Goal: Book appointment/travel/reservation

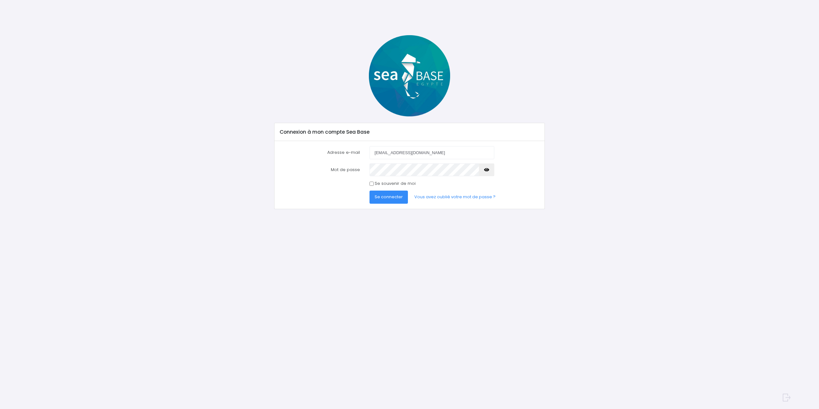
click at [385, 153] on input "[EMAIL_ADDRESS][DOMAIN_NAME]" at bounding box center [432, 152] width 125 height 13
drag, startPoint x: 322, startPoint y: 194, endPoint x: 355, endPoint y: 194, distance: 33.3
click at [324, 194] on div "Se connecter Vous avez oublié votre mot de passe ?" at bounding box center [409, 197] width 269 height 13
click at [372, 184] on input "Se souvenir de moi" at bounding box center [372, 184] width 4 height 4
checkbox input "true"
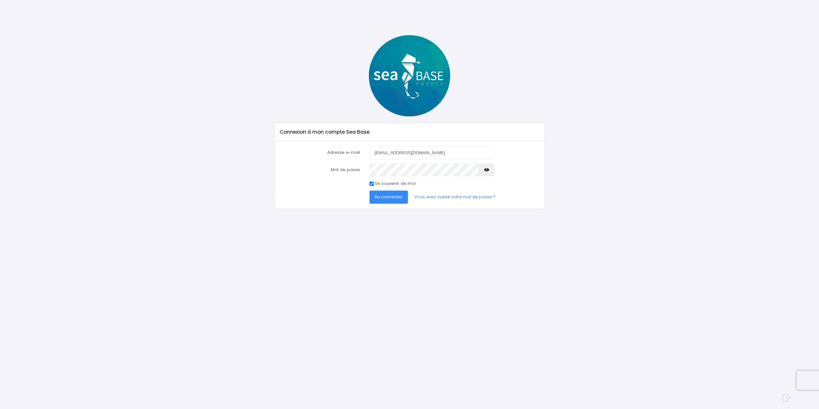
click at [386, 202] on button "Se connecter" at bounding box center [389, 197] width 38 height 13
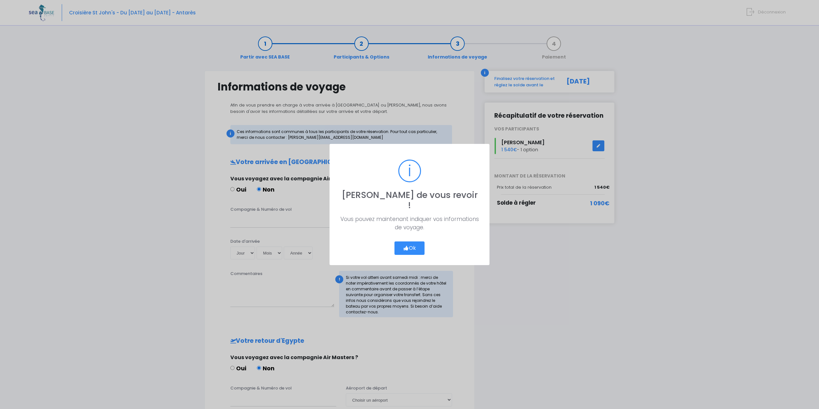
click at [406, 247] on button "Ok" at bounding box center [410, 248] width 30 height 13
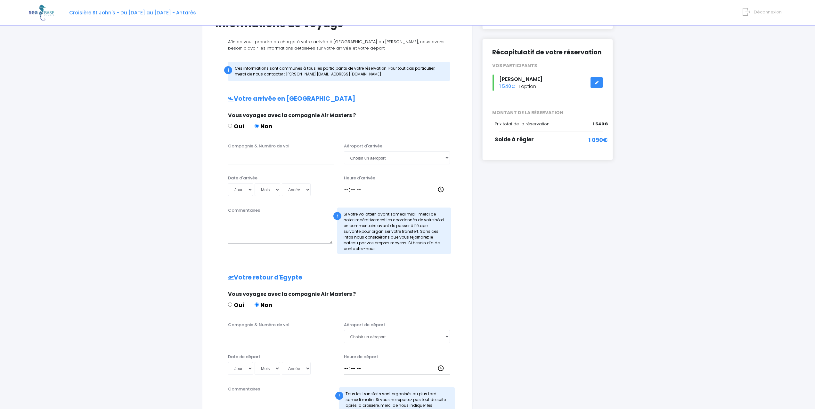
scroll to position [64, 0]
click at [265, 159] on input "Compagnie & Numéro de vol" at bounding box center [281, 157] width 106 height 13
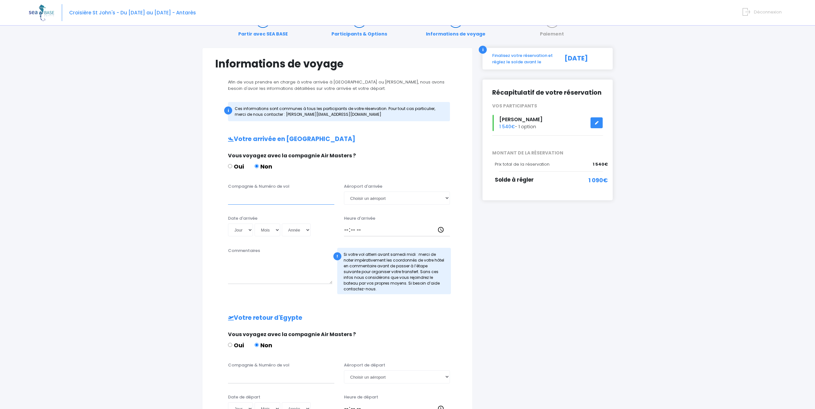
scroll to position [0, 0]
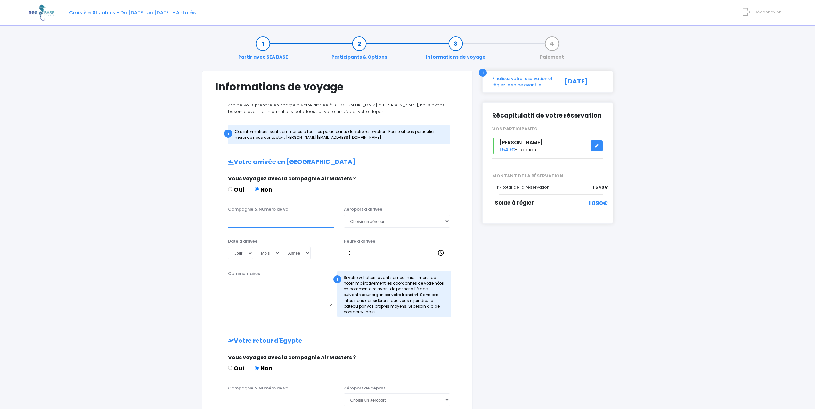
click at [275, 219] on input "Compagnie & Numéro de vol" at bounding box center [281, 221] width 106 height 13
click at [295, 221] on input "Compagnie & Numéro de vol" at bounding box center [281, 221] width 106 height 13
type input "Transavia"
click at [394, 224] on select "Choisir un aéroport Hurghada Marsa Alam" at bounding box center [397, 221] width 106 height 13
select select "Hurghada"
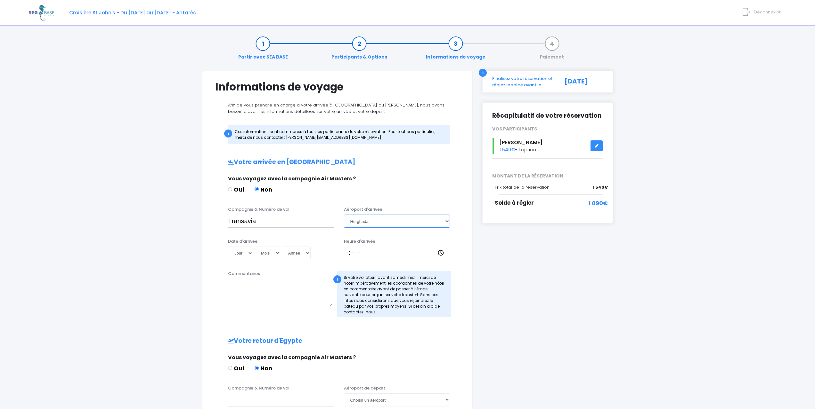
click at [344, 215] on select "Choisir un aéroport Hurghada Marsa Alam" at bounding box center [397, 221] width 106 height 13
click at [250, 251] on select "Jour 01 02 03 04 05 06 07 08 09 10 11 12 13 14 15 16 17 18 19 20 21 22 23 24 25…" at bounding box center [240, 253] width 25 height 13
select select "06"
click at [228, 247] on select "Jour 01 02 03 04 05 06 07 08 09 10 11 12 13 14 15 16 17 18 19 20 21 22 23 24 25…" at bounding box center [240, 253] width 25 height 13
click at [276, 252] on select "Mois 01 02 03 04 05 06 07 08 09 10 11 12" at bounding box center [267, 253] width 26 height 13
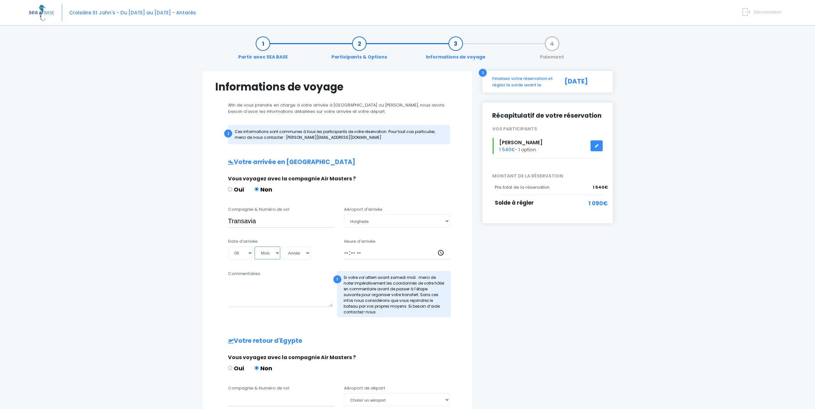
select select "12"
click at [254, 247] on select "Mois 01 02 03 04 05 06 07 08 09 10 11 12" at bounding box center [267, 253] width 26 height 13
drag, startPoint x: 300, startPoint y: 249, endPoint x: 302, endPoint y: 258, distance: 8.8
click at [300, 249] on select "Année 2045 2044 2043 2042 2041 2040 2039 2038 2037 2036 2035 2034 2033 2032 203…" at bounding box center [296, 253] width 29 height 13
select select "2025"
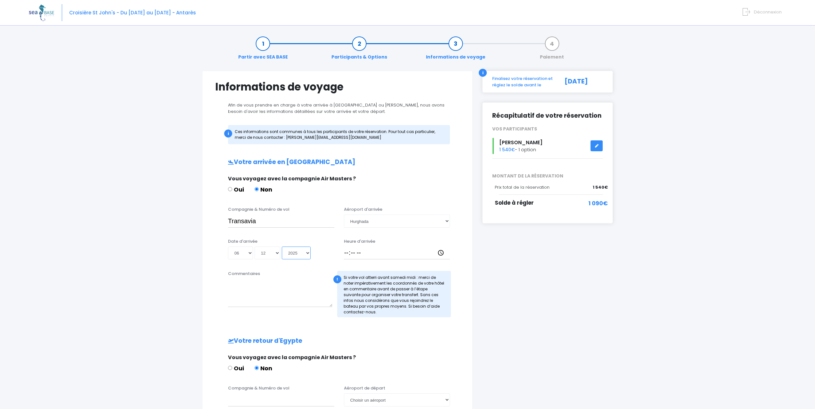
click at [282, 247] on select "Année 2045 2044 2043 2042 2041 2040 2039 2038 2037 2036 2035 2034 2033 2032 203…" at bounding box center [296, 253] width 29 height 13
type input "2025-12-06"
click at [372, 256] on input "Heure d'arrivée" at bounding box center [397, 253] width 106 height 13
type input "18:30"
click at [410, 340] on h2 "Votre retour d'Egypte" at bounding box center [337, 341] width 244 height 7
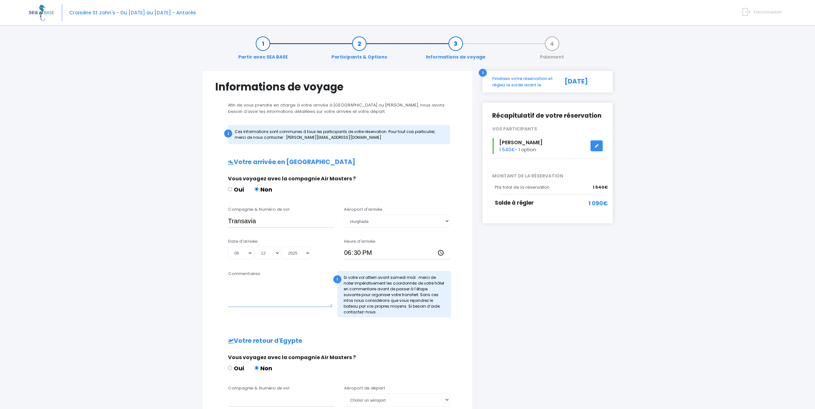
click at [265, 299] on textarea "Commentaires" at bounding box center [280, 293] width 104 height 28
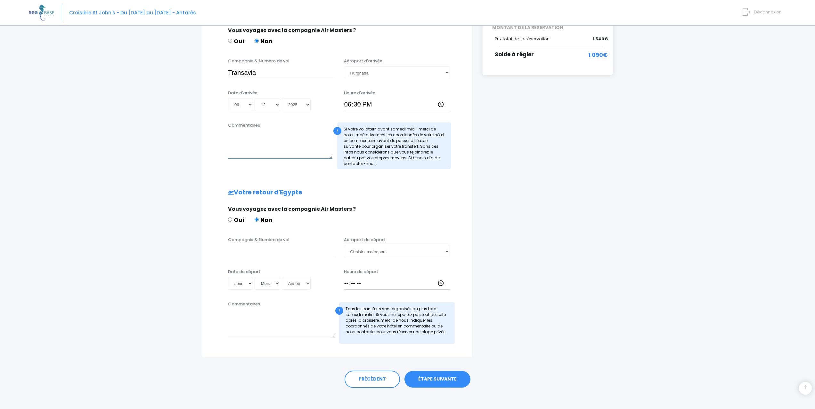
scroll to position [153, 0]
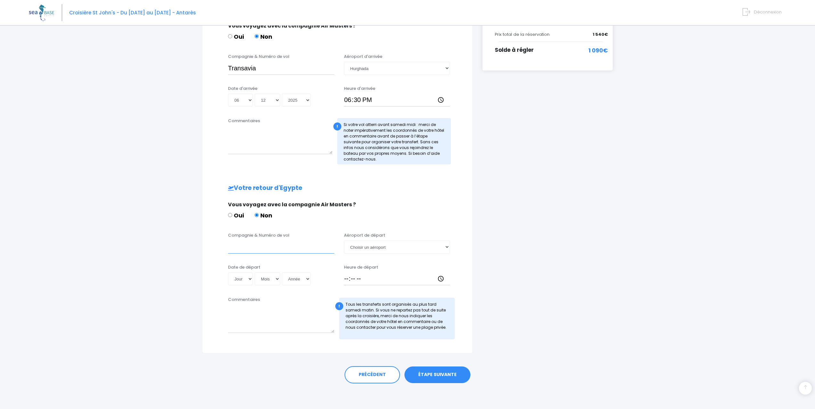
click at [254, 248] on input "Compagnie & Numéro de vol" at bounding box center [281, 247] width 106 height 13
type input "transavia"
click at [249, 281] on select "Jour 01 02 03 04 05 06 07 08 09 10 11 12 13 14 15 16 17 18 19 20 21 22 23 24 25…" at bounding box center [240, 279] width 25 height 13
select select "13"
click at [228, 273] on select "Jour 01 02 03 04 05 06 07 08 09 10 11 12 13 14 15 16 17 18 19 20 21 22 23 24 25…" at bounding box center [240, 279] width 25 height 13
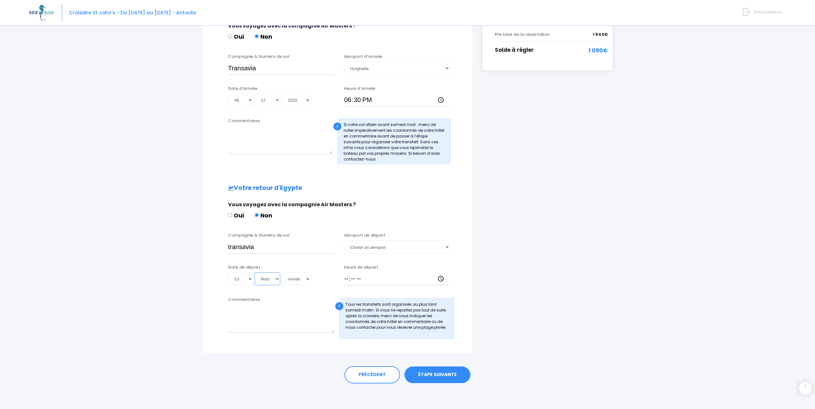
click at [275, 279] on select "Mois 01 02 03 04 05 06 07 08 09 10 11 12" at bounding box center [267, 279] width 26 height 13
select select "12"
click at [254, 273] on select "Mois 01 02 03 04 05 06 07 08 09 10 11 12" at bounding box center [267, 279] width 26 height 13
click at [302, 283] on select "Année 2045 2044 2043 2042 2041 2040 2039 2038 2037 2036 2035 2034 2033 2032 203…" at bounding box center [296, 279] width 29 height 13
select select "2025"
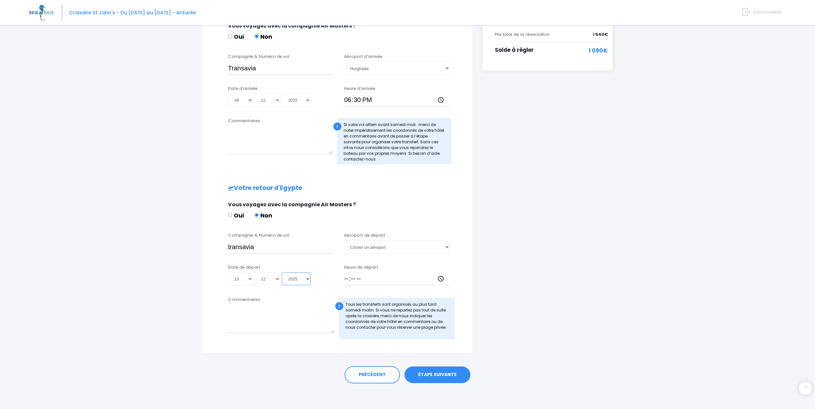
click at [282, 273] on select "Année 2045 2044 2043 2042 2041 2040 2039 2038 2037 2036 2035 2034 2033 2032 203…" at bounding box center [296, 279] width 29 height 13
type input "2025-12-13"
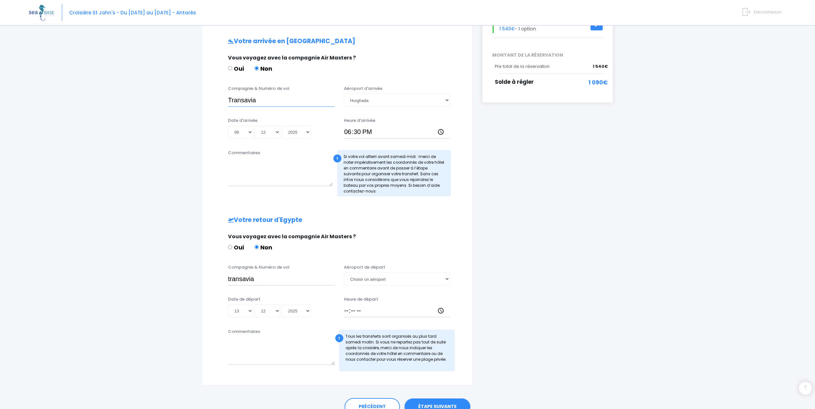
click at [265, 99] on input "Transavia" at bounding box center [281, 100] width 106 height 13
paste input "TO8066"
type input "Transavia TO8066"
click at [279, 281] on input "transavia" at bounding box center [281, 279] width 106 height 13
paste input "TO8067"
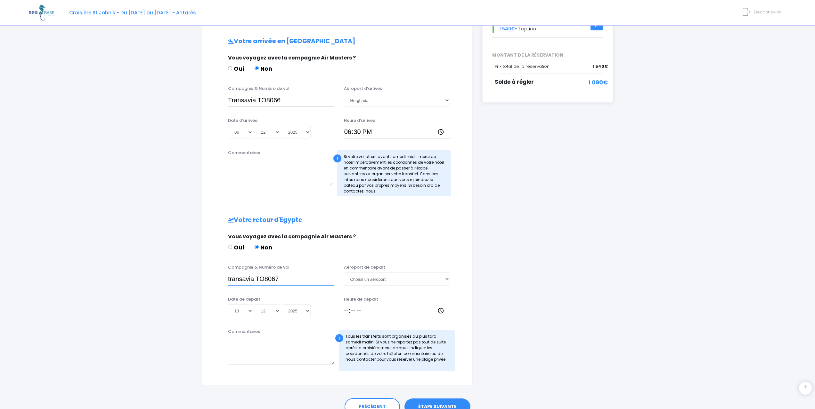
type input "transavia TO8067"
click at [280, 349] on textarea "Commentaires" at bounding box center [281, 351] width 106 height 28
click at [374, 281] on select "Choisir un aéroport Hurghada Marsa Alam" at bounding box center [397, 279] width 106 height 13
select select "Hurghada"
click at [344, 273] on select "Choisir un aéroport Hurghada Marsa Alam" at bounding box center [397, 279] width 106 height 13
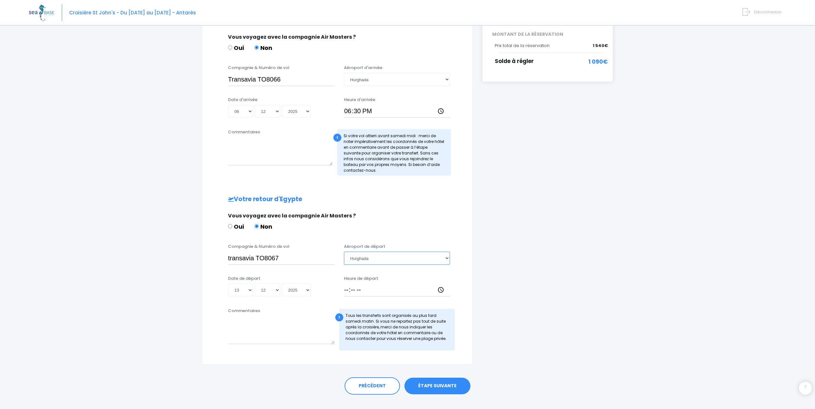
scroll to position [153, 0]
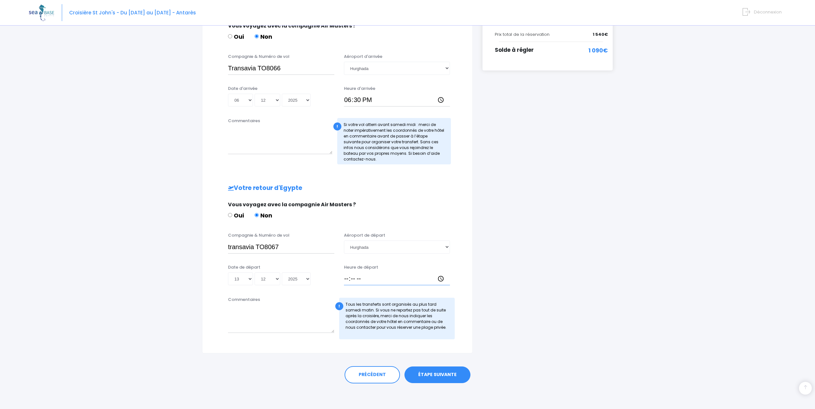
click at [381, 283] on input "Heure de départ" at bounding box center [397, 279] width 106 height 13
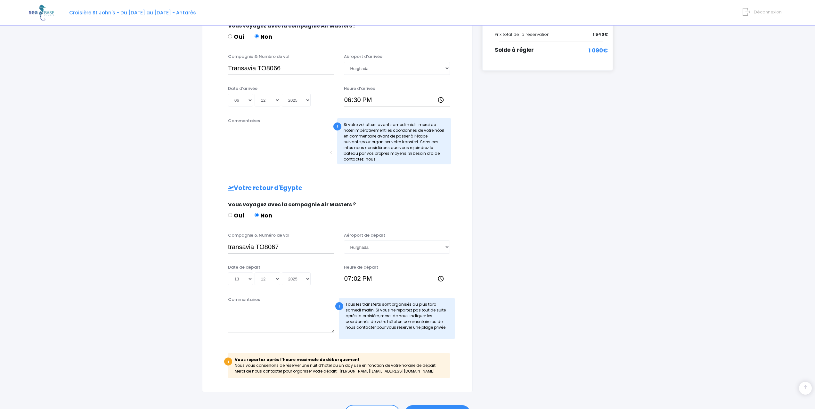
type input "19:25"
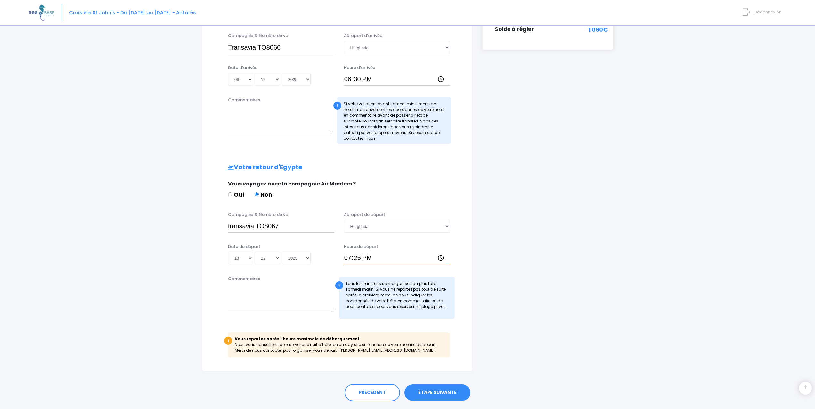
scroll to position [185, 0]
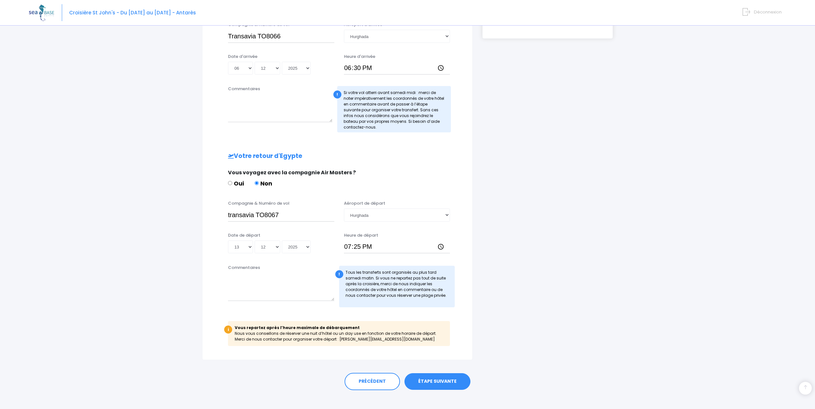
click at [167, 304] on div "Partir avec SEA BASE Participants & Options Informations de voyage Paiement Inf…" at bounding box center [407, 130] width 757 height 571
click at [447, 379] on link "ÉTAPE SUIVANTE" at bounding box center [437, 382] width 66 height 17
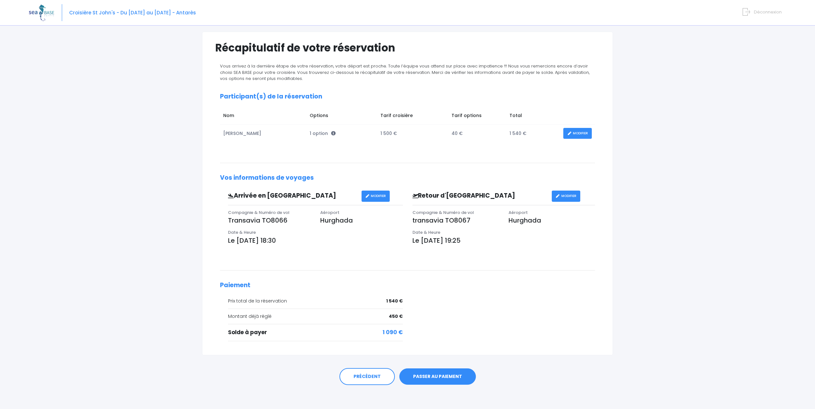
scroll to position [41, 0]
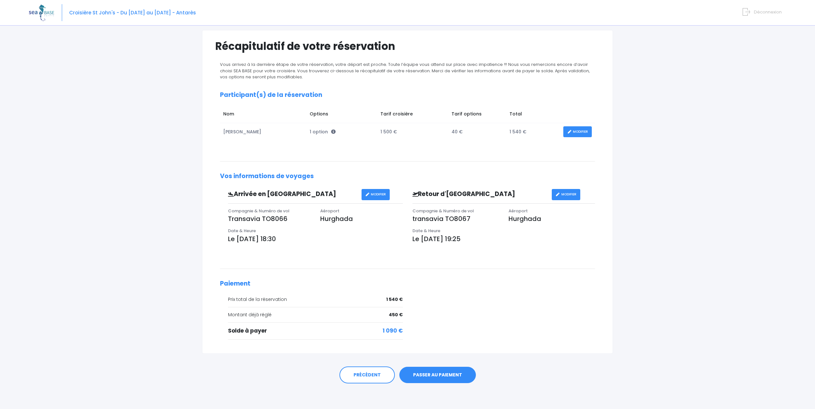
click at [580, 132] on link "MODIFIER" at bounding box center [577, 131] width 28 height 11
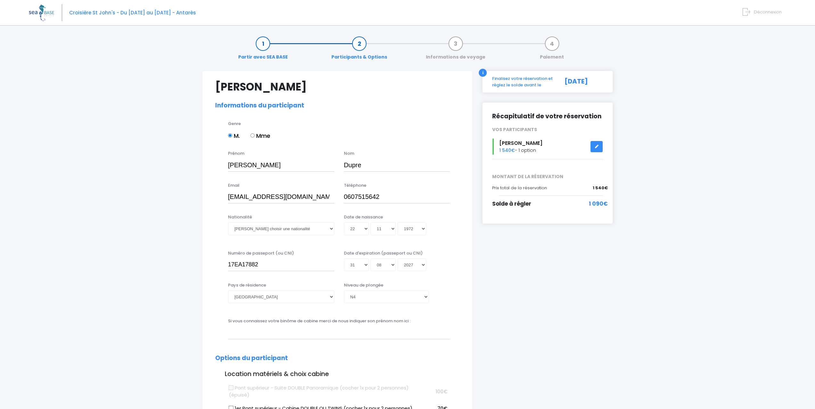
select select "N4"
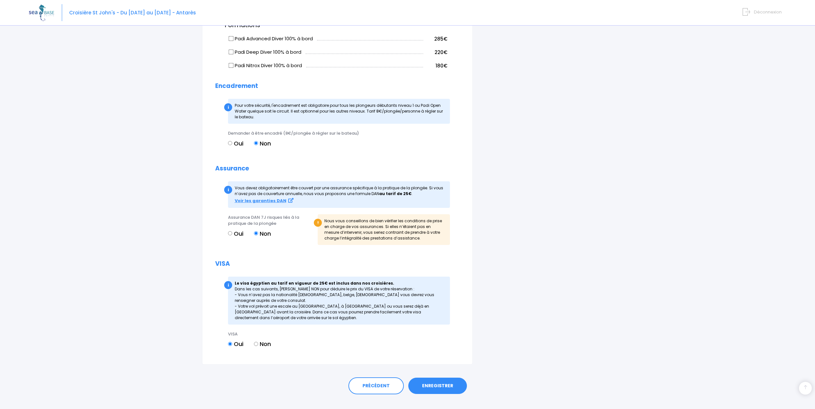
scroll to position [549, 0]
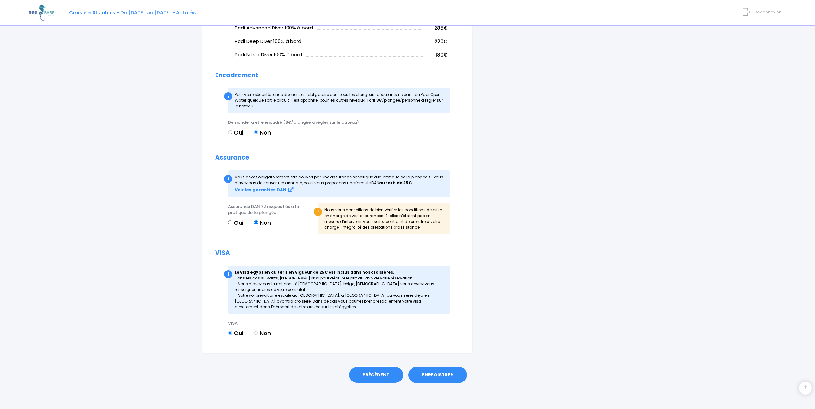
click at [386, 373] on link "PRÉCÉDENT" at bounding box center [375, 375] width 55 height 17
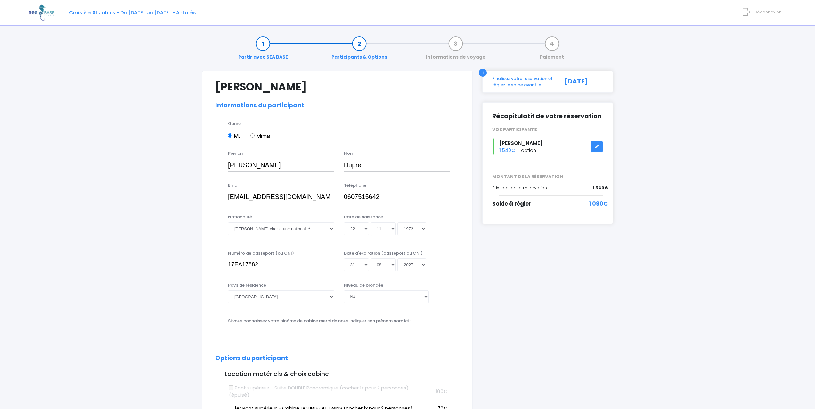
select select "N4"
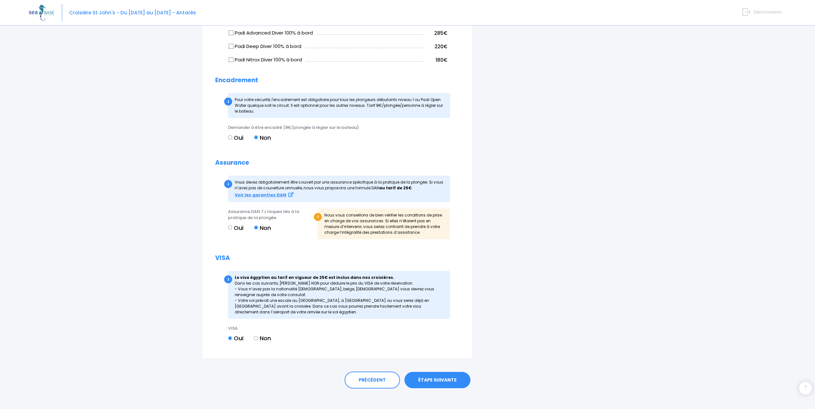
scroll to position [549, 0]
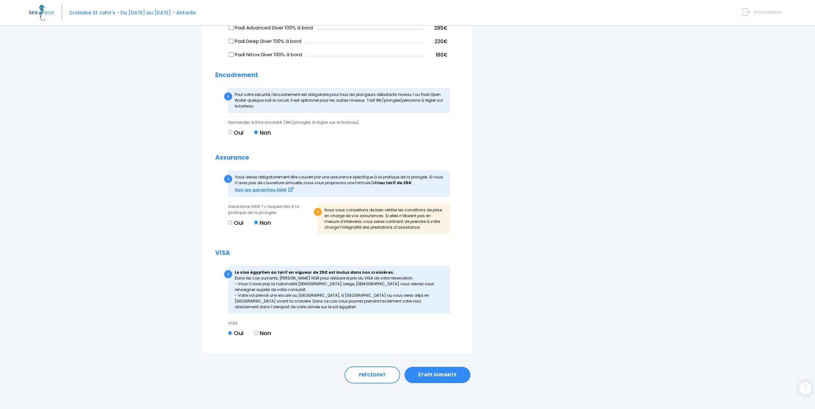
click at [453, 375] on link "ÉTAPE SUIVANTE" at bounding box center [437, 375] width 66 height 17
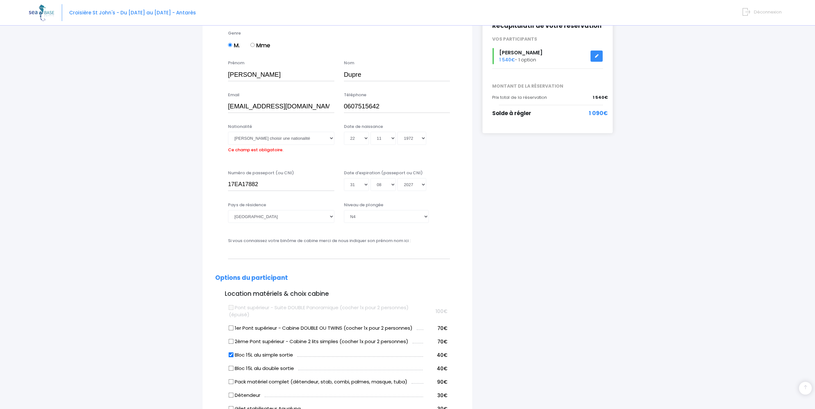
scroll to position [30, 0]
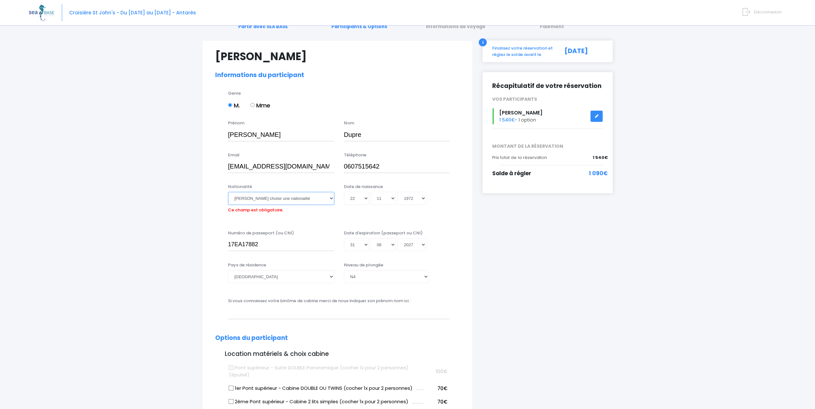
click at [293, 199] on select "Veuillez choisir une nationalité Afghane Albanaise Algerienne Allemande America…" at bounding box center [281, 198] width 106 height 13
select select "Française"
click at [228, 192] on select "Veuillez choisir une nationalité Afghane Albanaise Algerienne Allemande America…" at bounding box center [281, 198] width 106 height 13
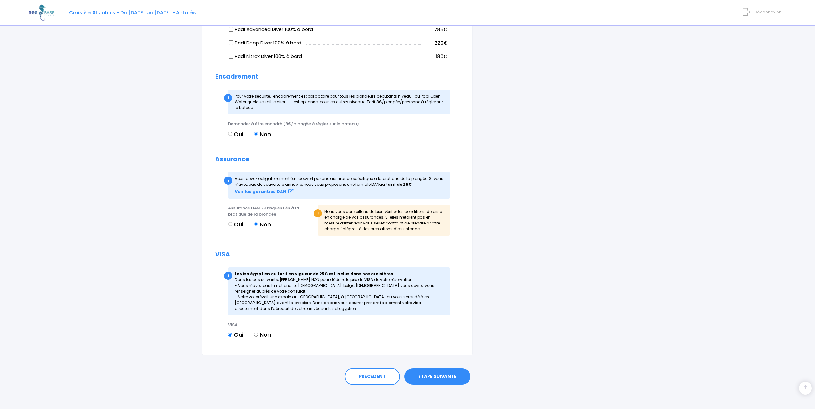
scroll to position [549, 0]
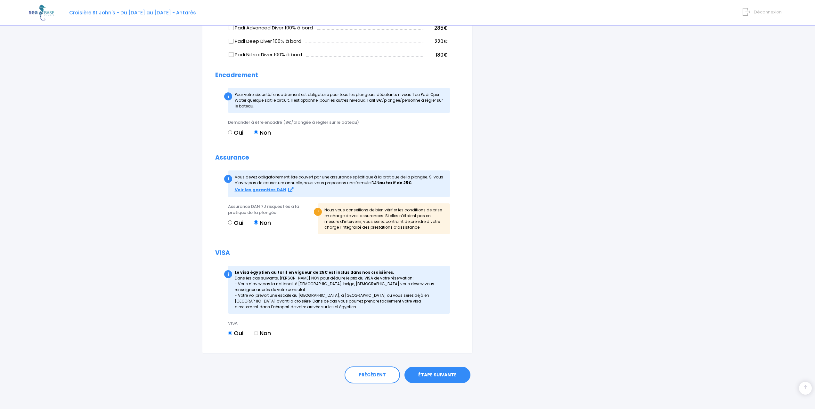
click at [434, 374] on link "ÉTAPE SUIVANTE" at bounding box center [437, 375] width 66 height 17
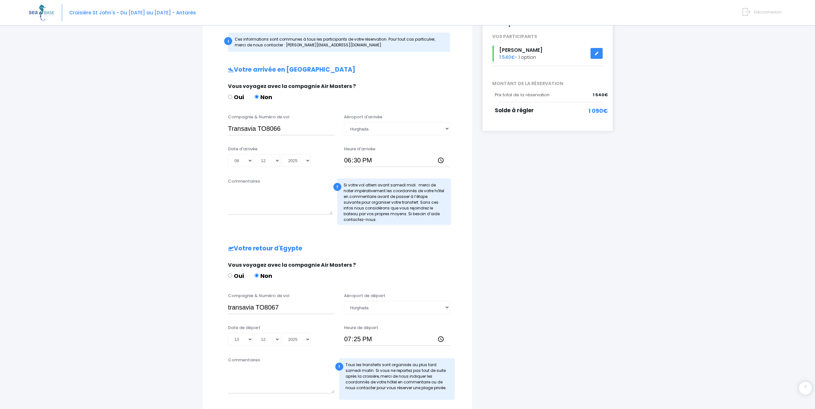
scroll to position [153, 0]
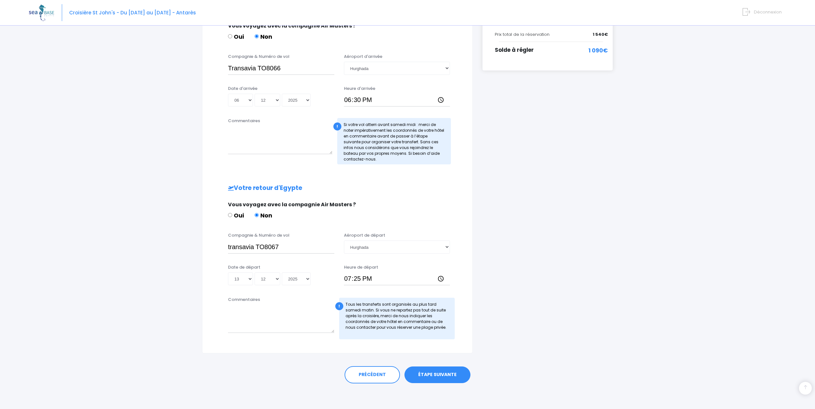
click at [454, 378] on link "ÉTAPE SUIVANTE" at bounding box center [437, 375] width 66 height 17
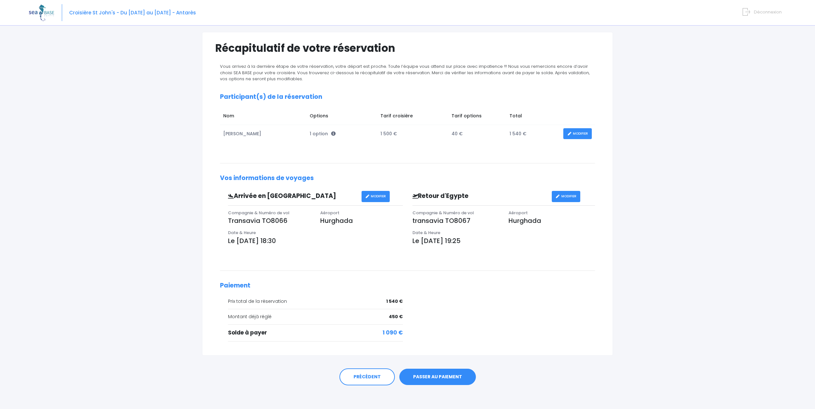
scroll to position [41, 0]
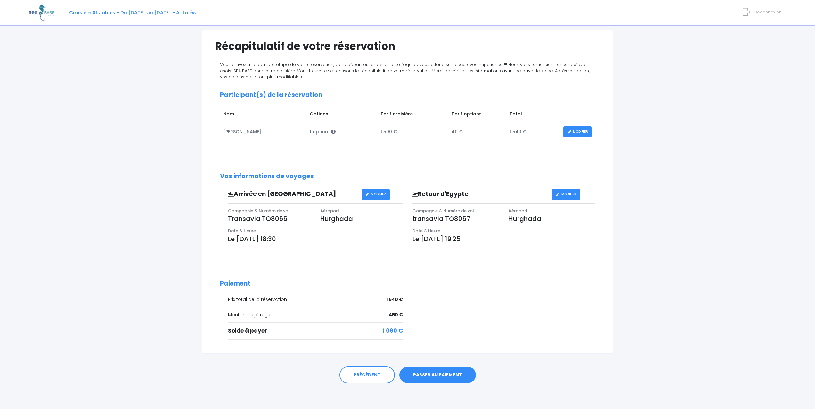
click at [421, 374] on link "PASSER AU PAIEMENT" at bounding box center [437, 375] width 77 height 17
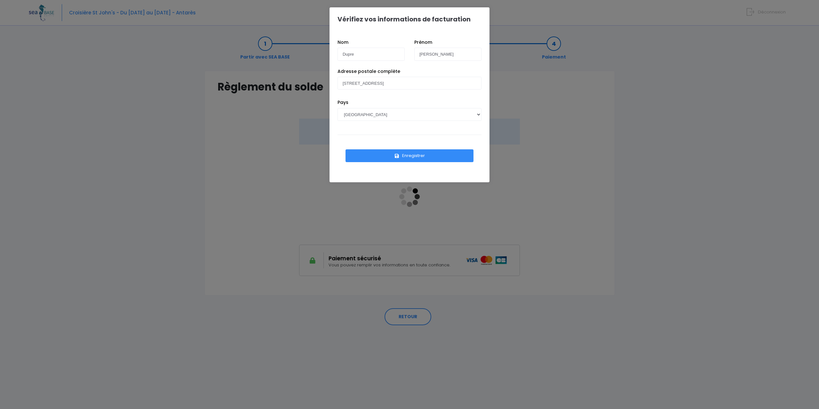
click at [419, 157] on button "Enregistrer" at bounding box center [410, 155] width 128 height 13
